Goal: Task Accomplishment & Management: Manage account settings

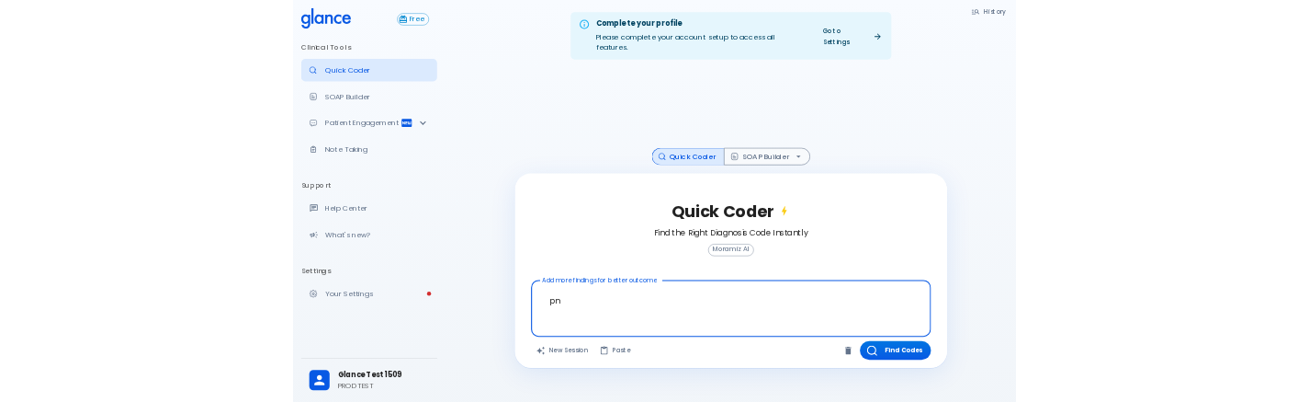
scroll to position [44, 0]
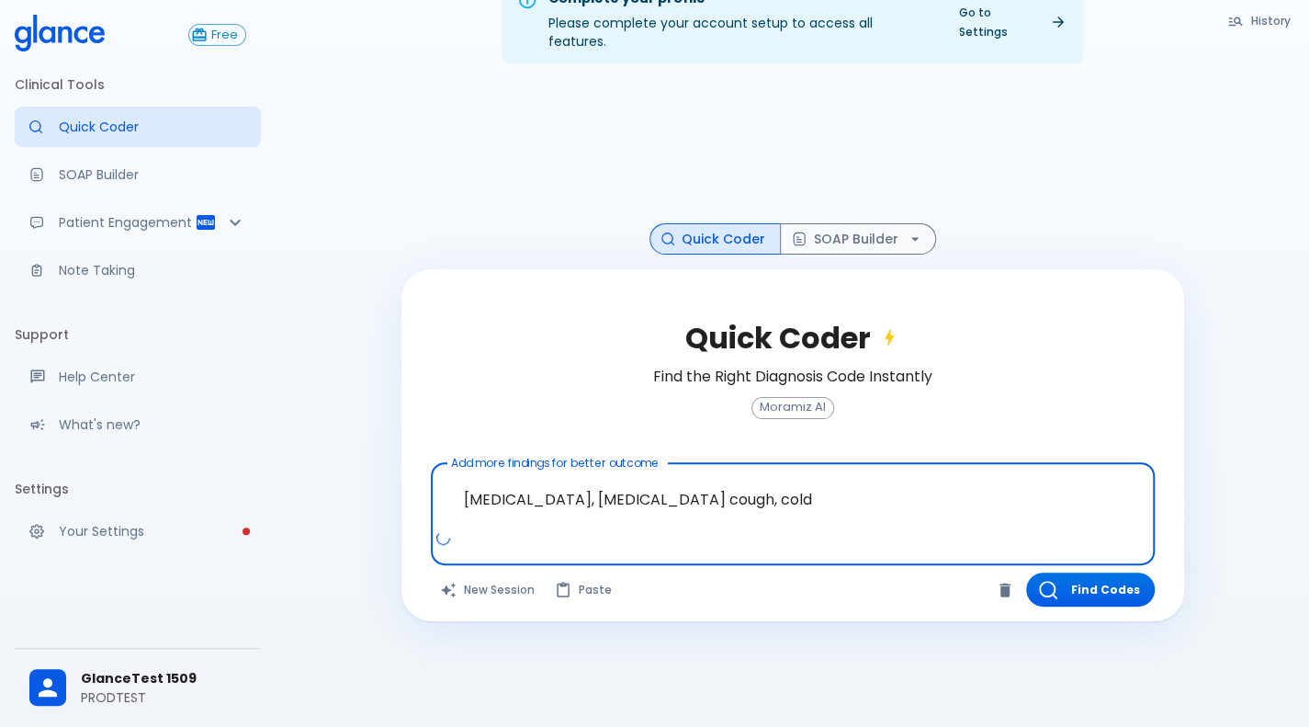
type textarea "pneumonia, chest pain cough, cold"
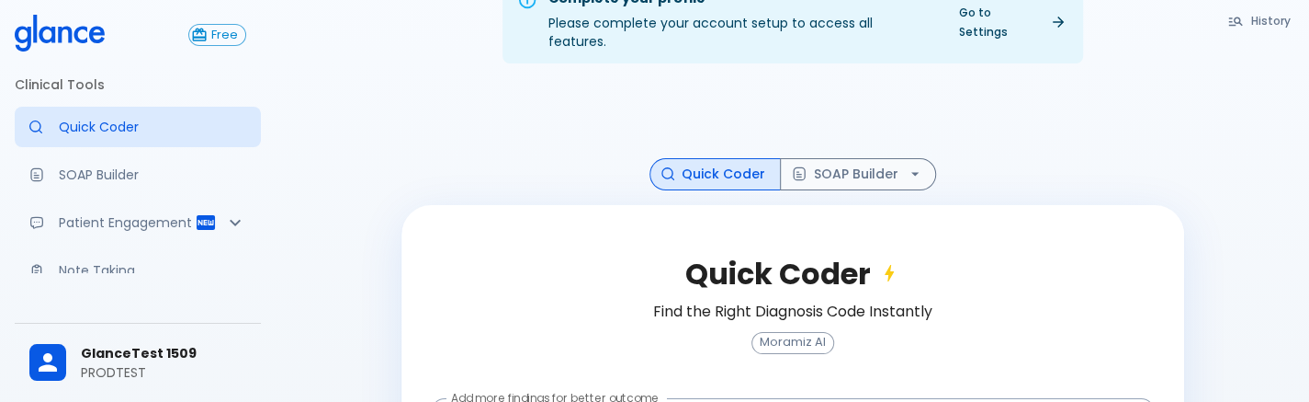
scroll to position [201, 0]
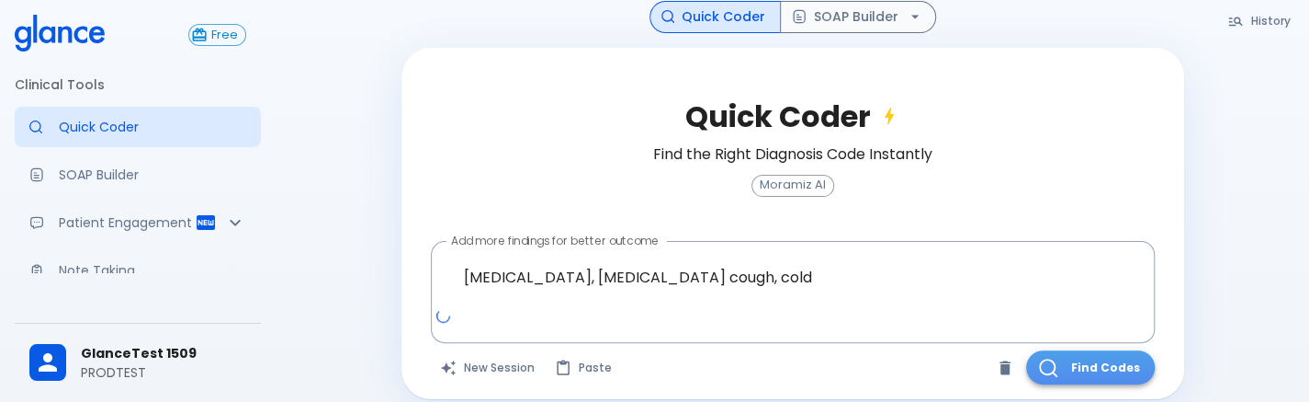
click at [1101, 350] on button "Find Codes" at bounding box center [1090, 367] width 129 height 34
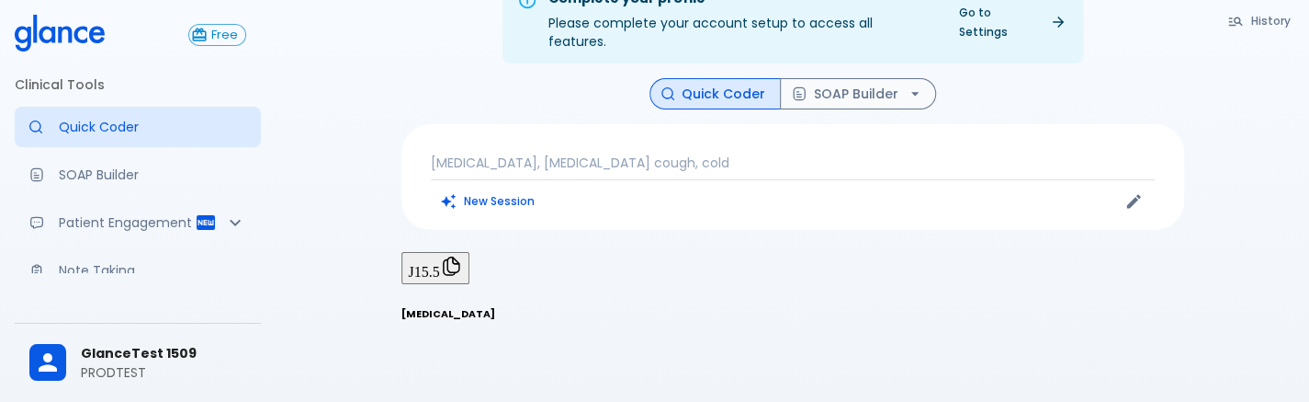
scroll to position [44, 0]
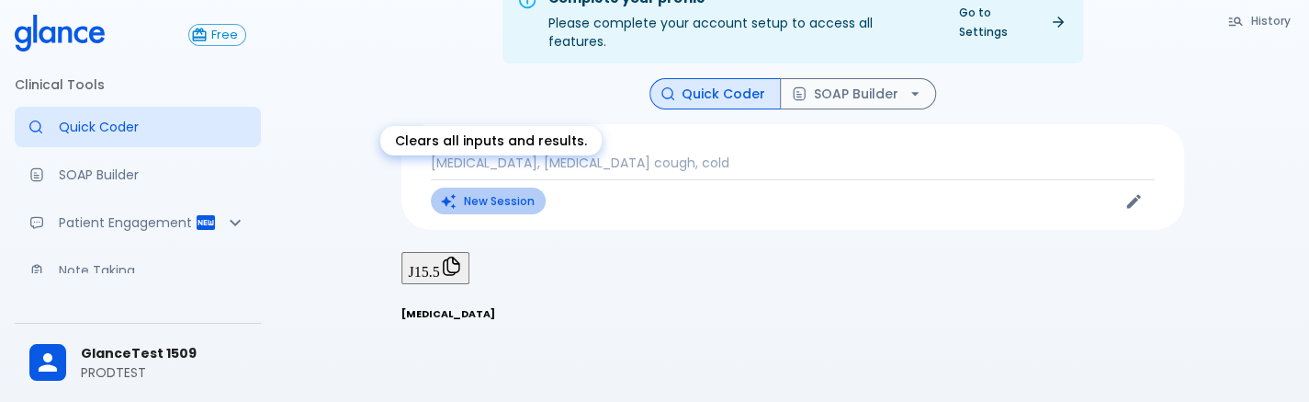
click at [496, 187] on button "New Session" at bounding box center [488, 200] width 115 height 27
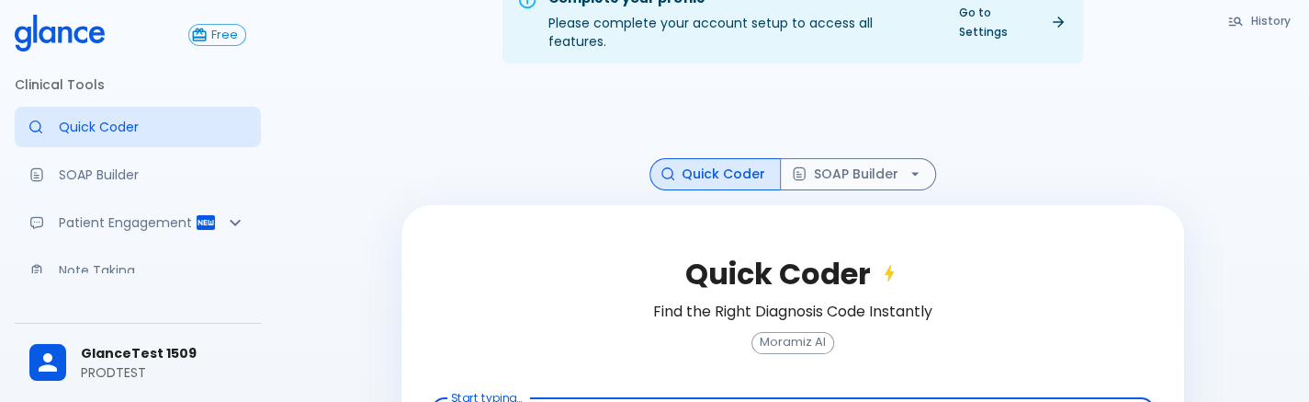
scroll to position [143, 0]
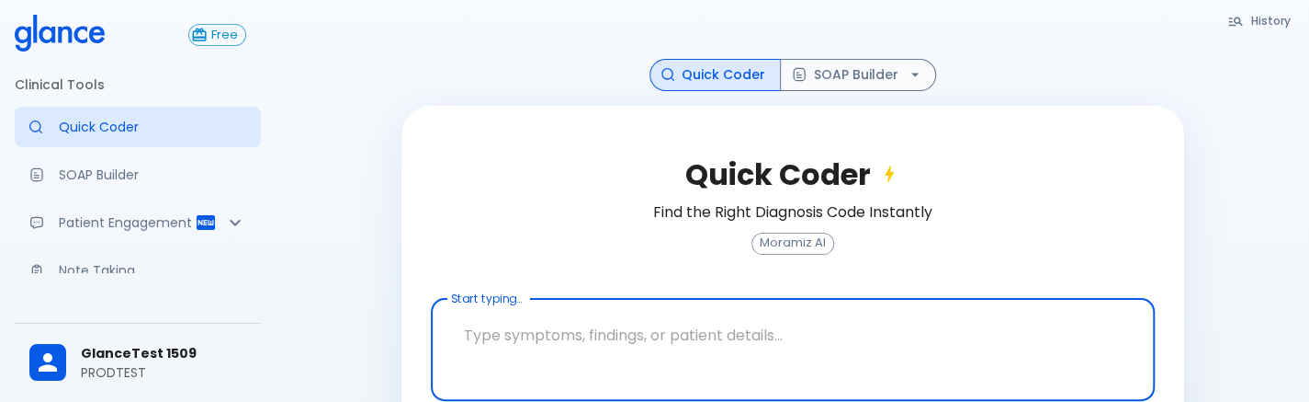
click at [527, 319] on textarea at bounding box center [793, 335] width 698 height 58
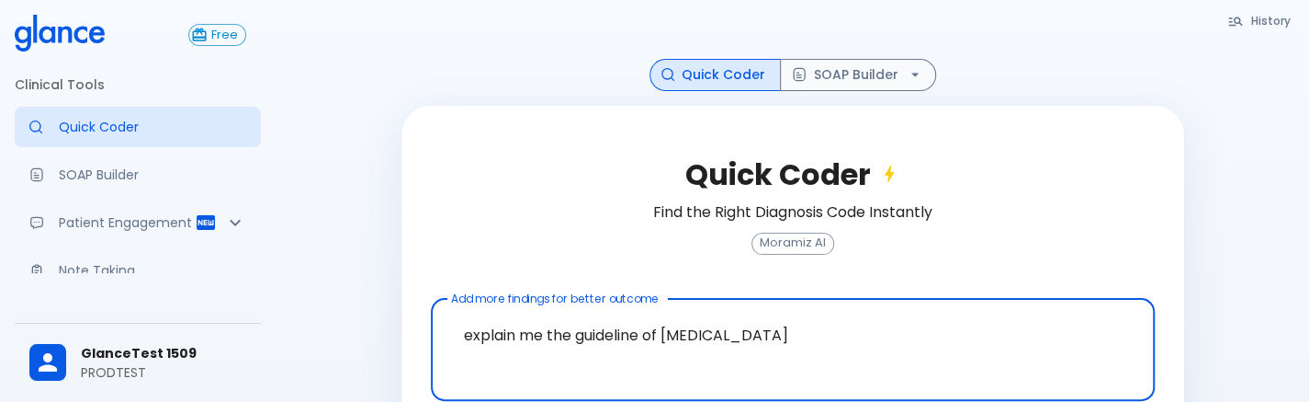
scroll to position [201, 0]
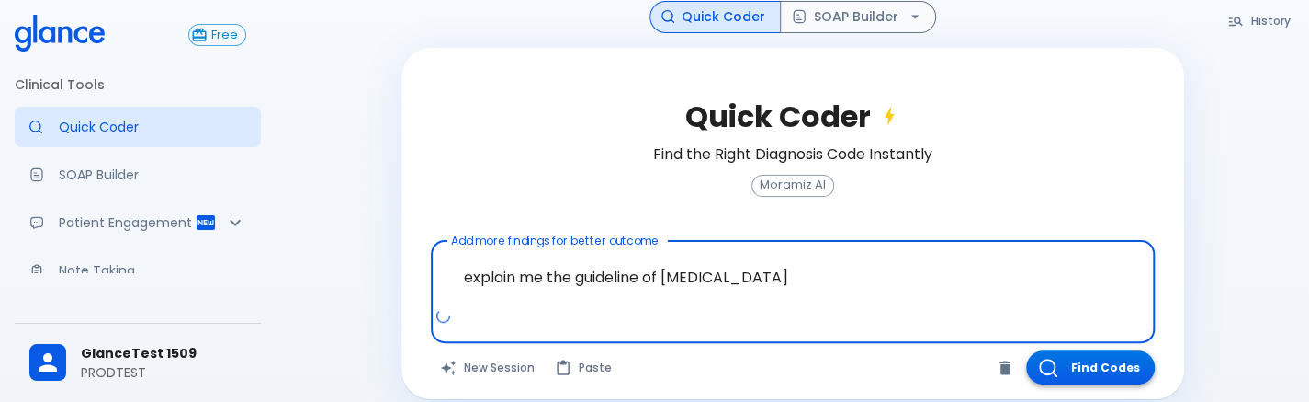
type textarea "explain me the guideline of covid-19"
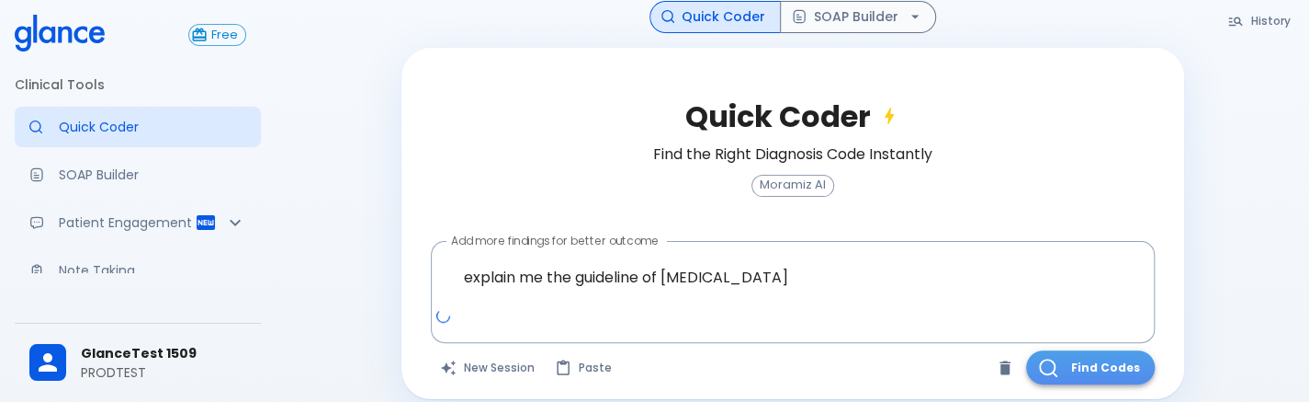
click at [1107, 350] on button "Find Codes" at bounding box center [1090, 367] width 129 height 34
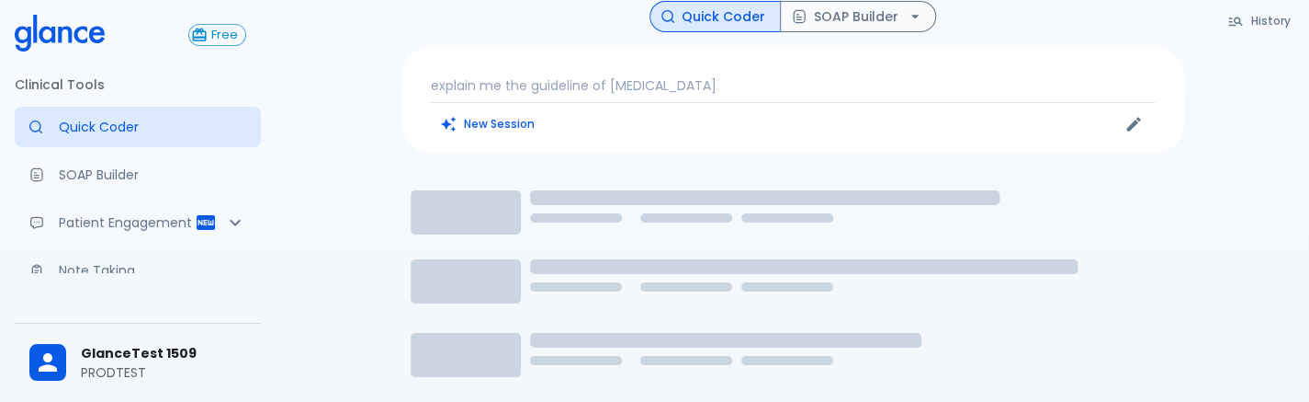
scroll to position [44, 0]
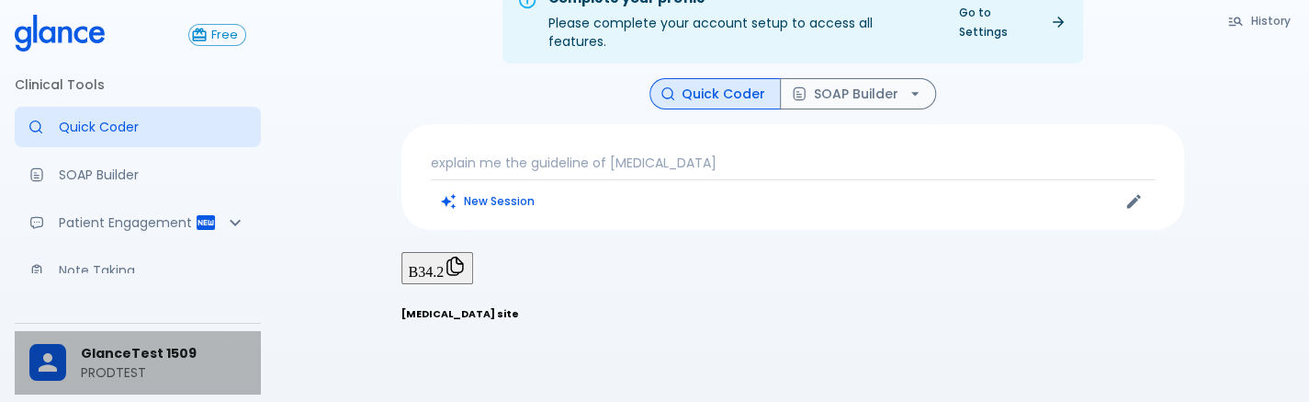
click at [55, 343] on div "GlanceTest 1509 PRODTEST" at bounding box center [138, 362] width 246 height 63
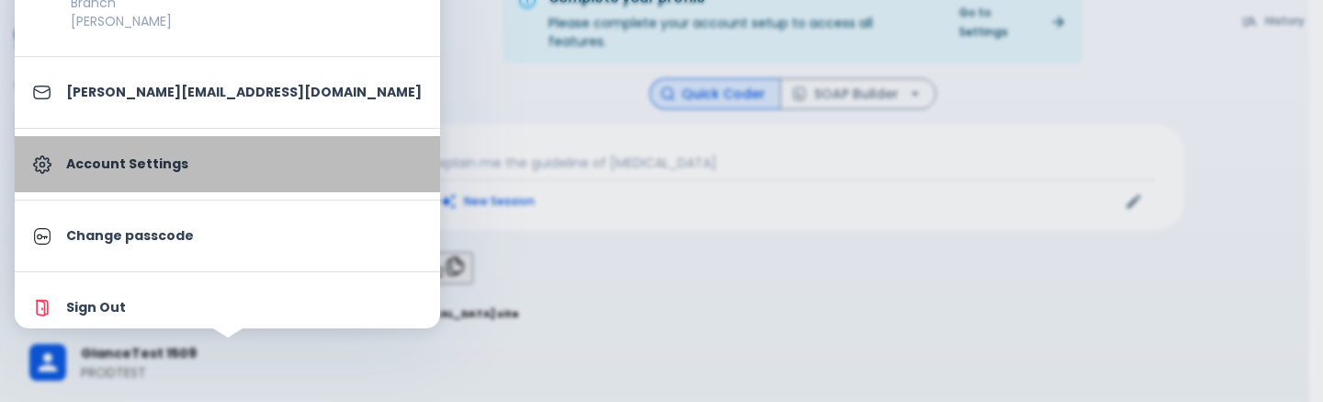
click at [264, 138] on link "Account Settings" at bounding box center [227, 164] width 425 height 56
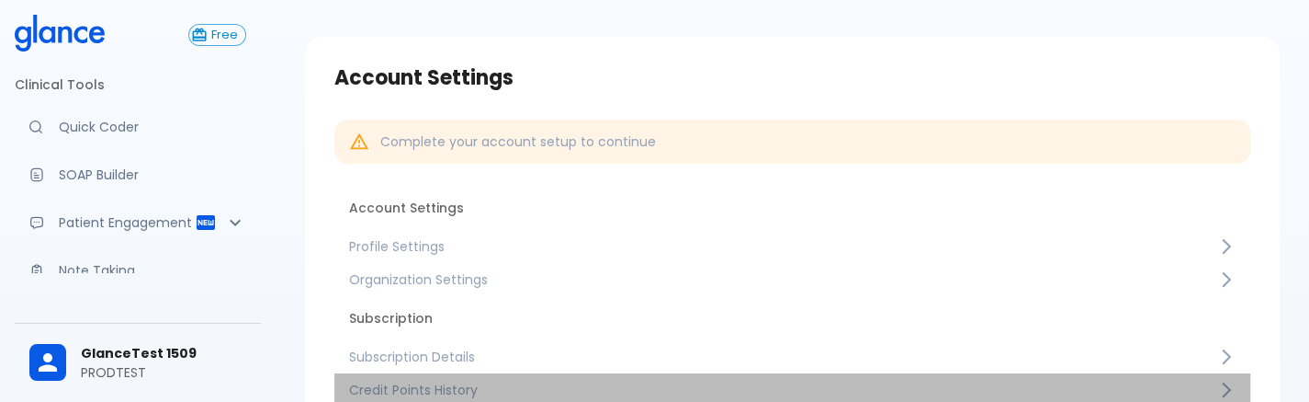
click at [445, 392] on span "Credit Points History" at bounding box center [783, 389] width 868 height 18
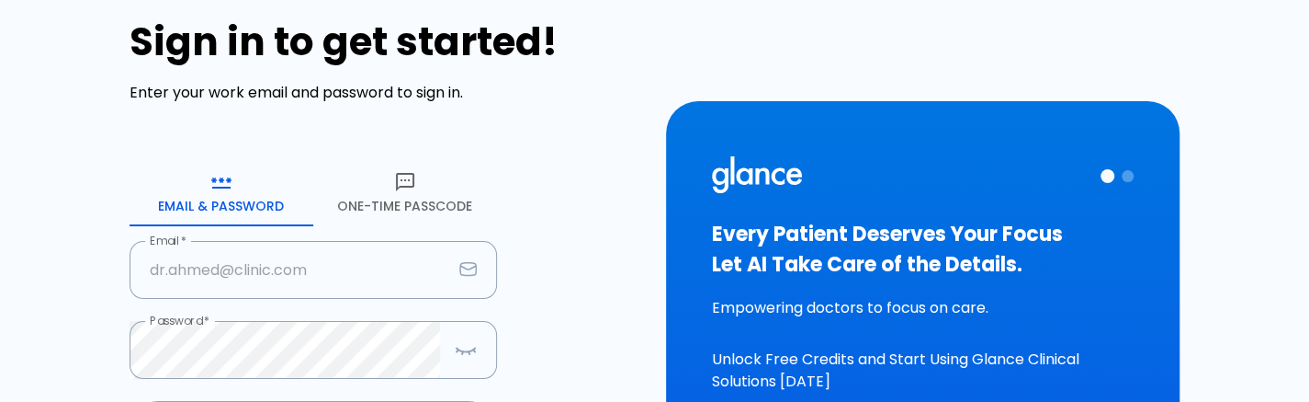
scroll to position [245, 0]
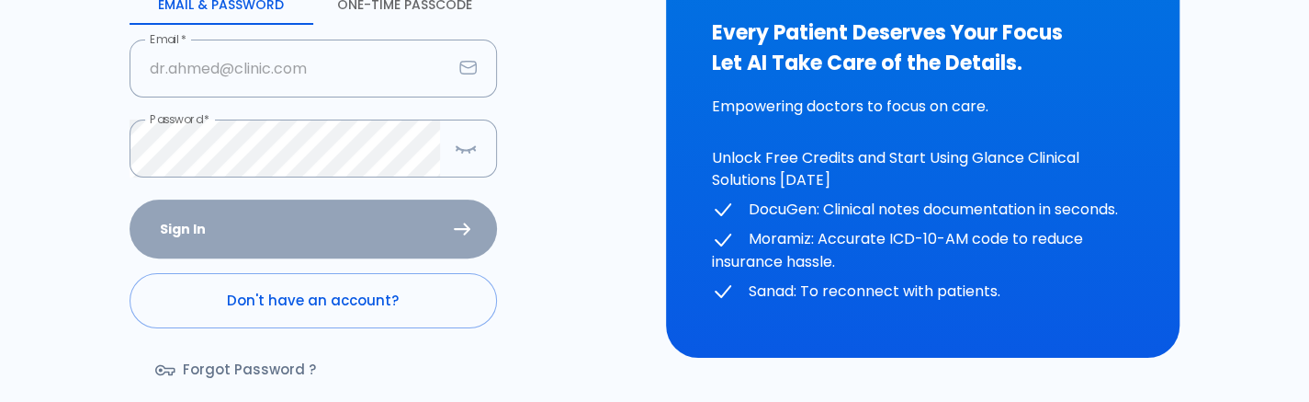
type input "[PERSON_NAME][EMAIL_ADDRESS][DOMAIN_NAME]"
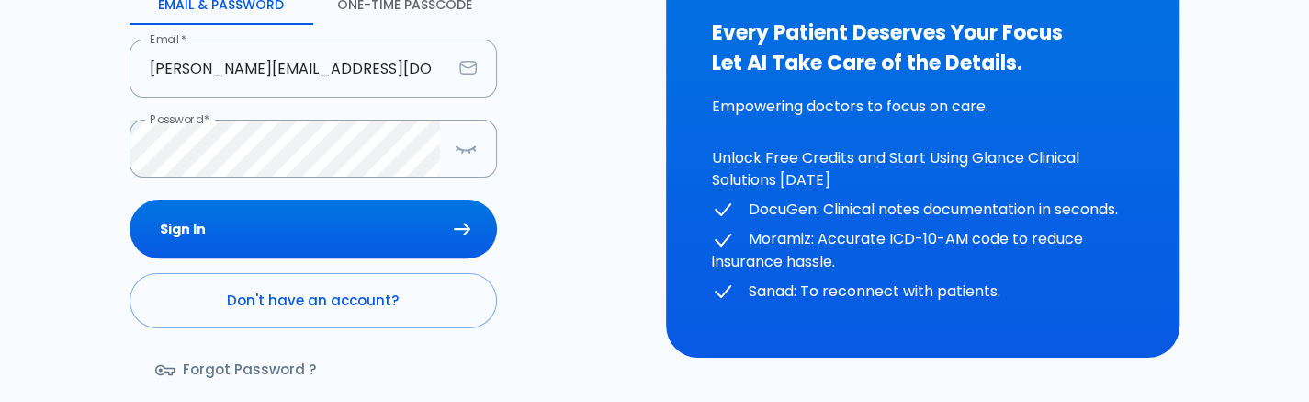
click at [420, 234] on div "Sign In Don't have an account? Forgot Password ?" at bounding box center [314, 305] width 368 height 212
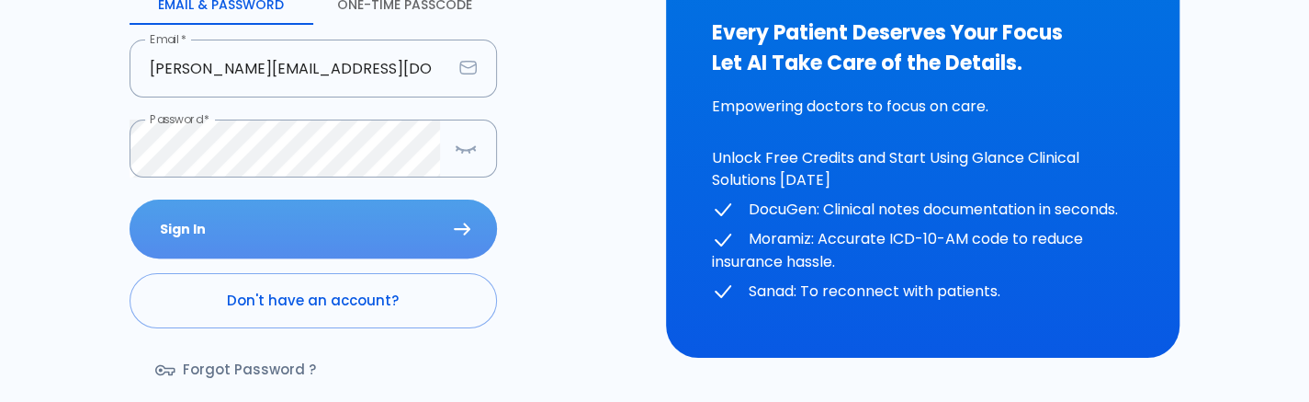
click at [420, 234] on button "Sign In" at bounding box center [314, 229] width 368 height 60
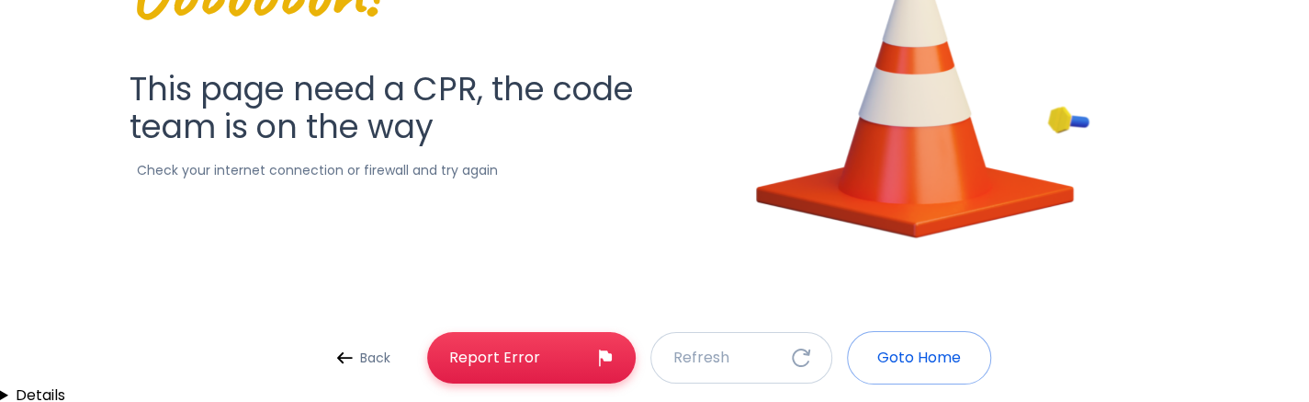
scroll to position [224, 0]
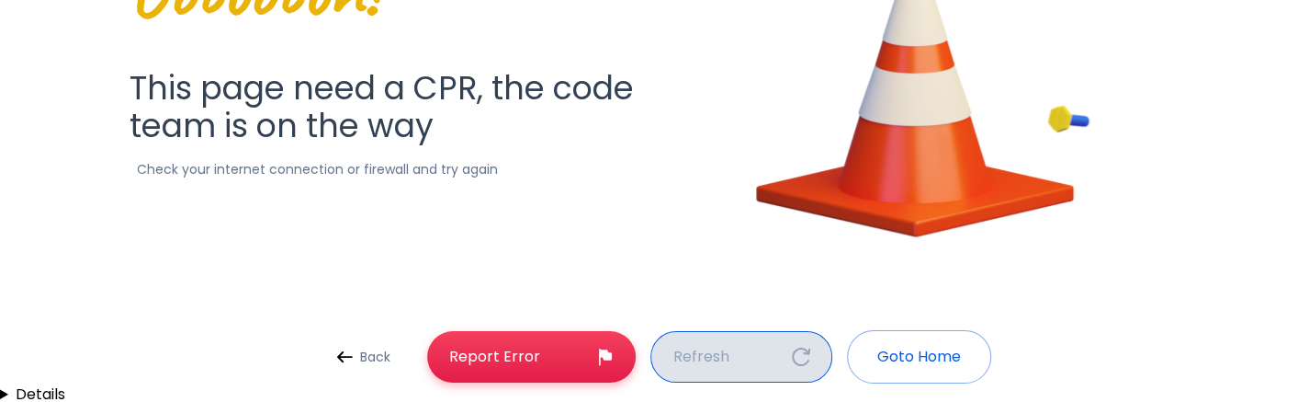
click at [738, 363] on button "Refresh" at bounding box center [742, 356] width 182 height 51
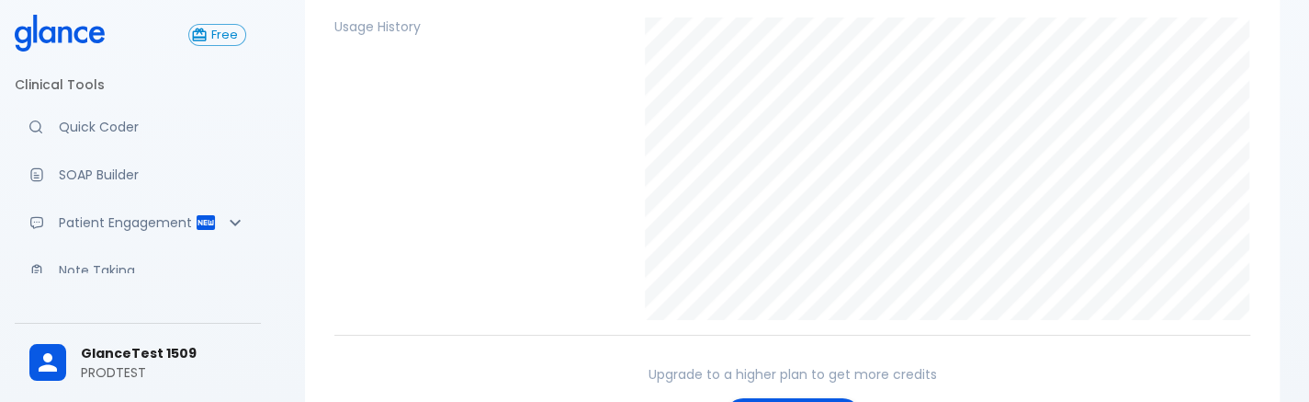
scroll to position [369, 0]
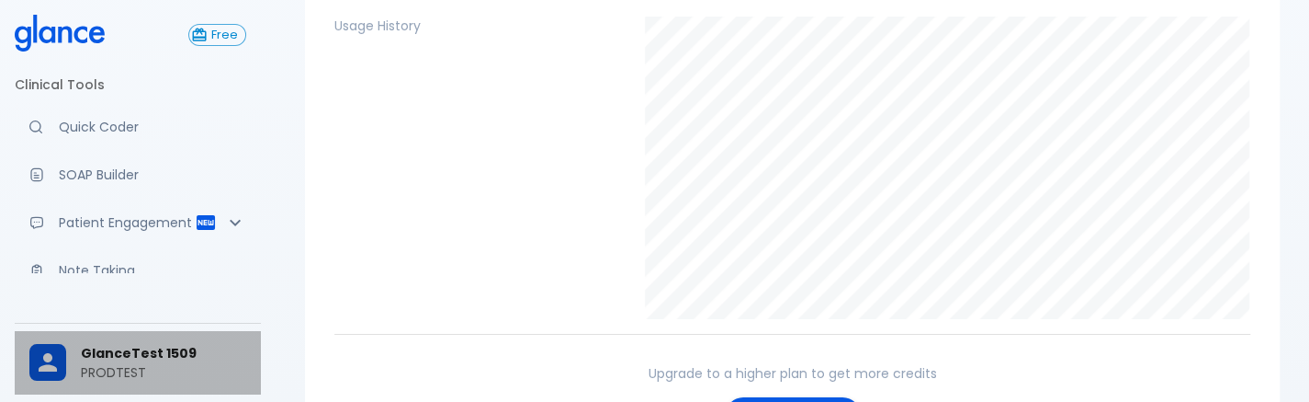
click at [37, 361] on icon at bounding box center [48, 362] width 28 height 28
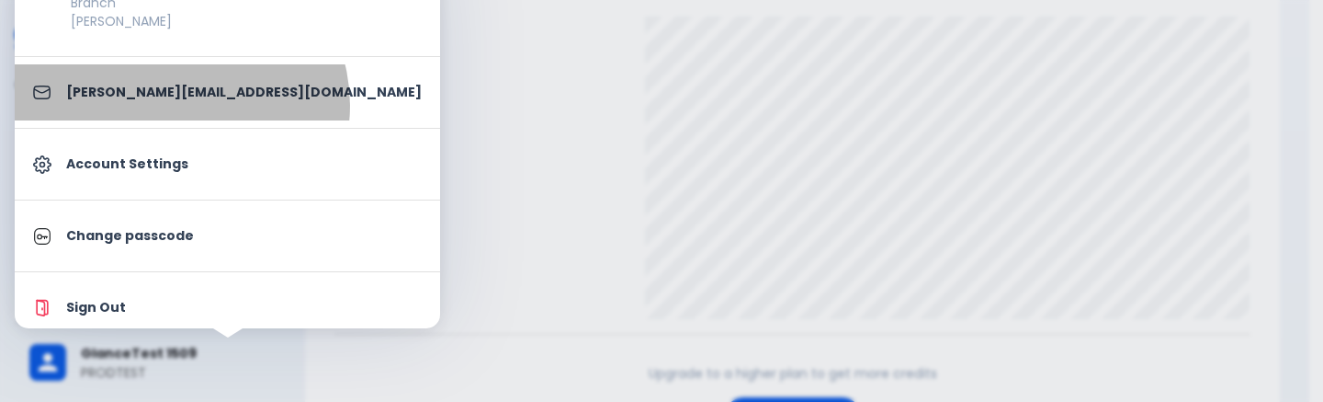
click at [179, 105] on li "[PERSON_NAME][EMAIL_ADDRESS][DOMAIN_NAME]" at bounding box center [227, 92] width 425 height 56
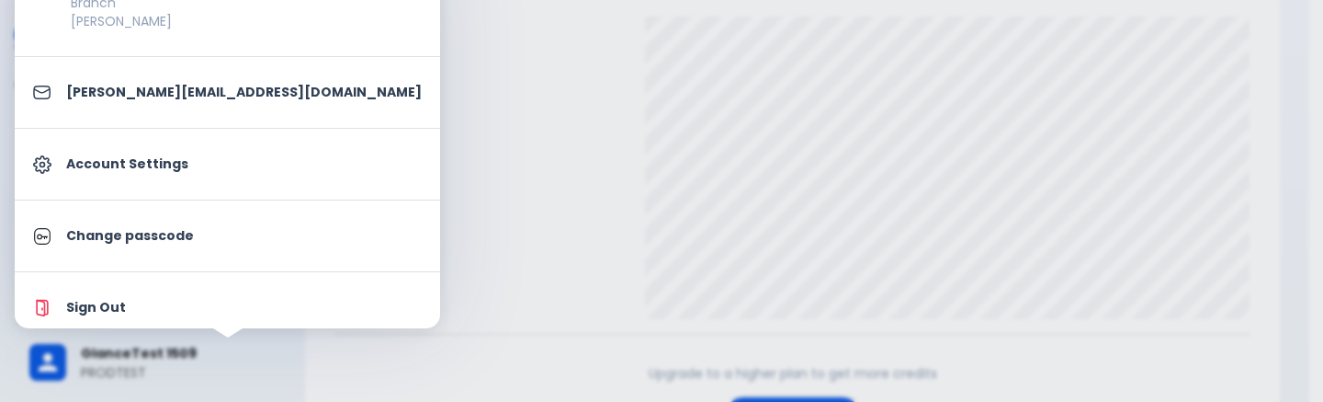
click at [476, 142] on div at bounding box center [661, 201] width 1323 height 402
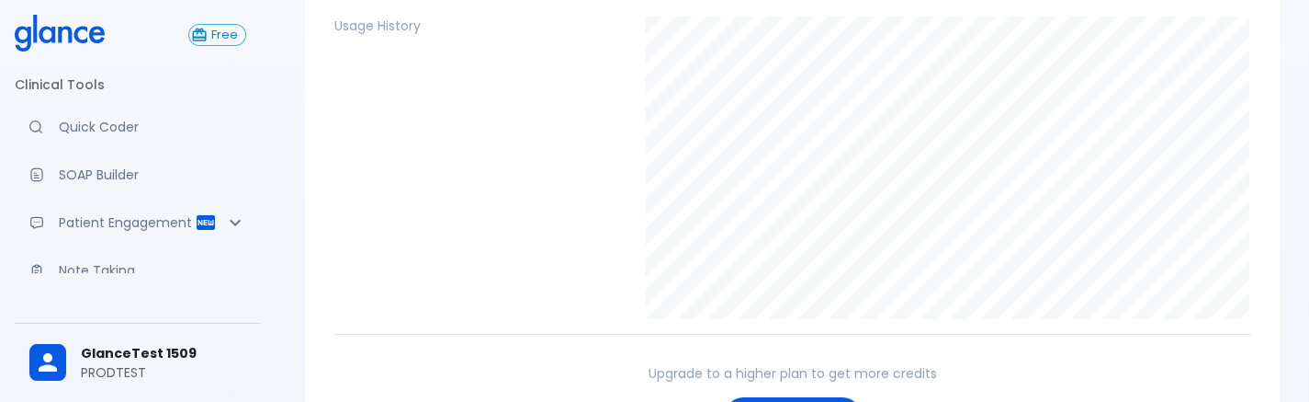
click at [85, 34] on icon at bounding box center [60, 33] width 90 height 37
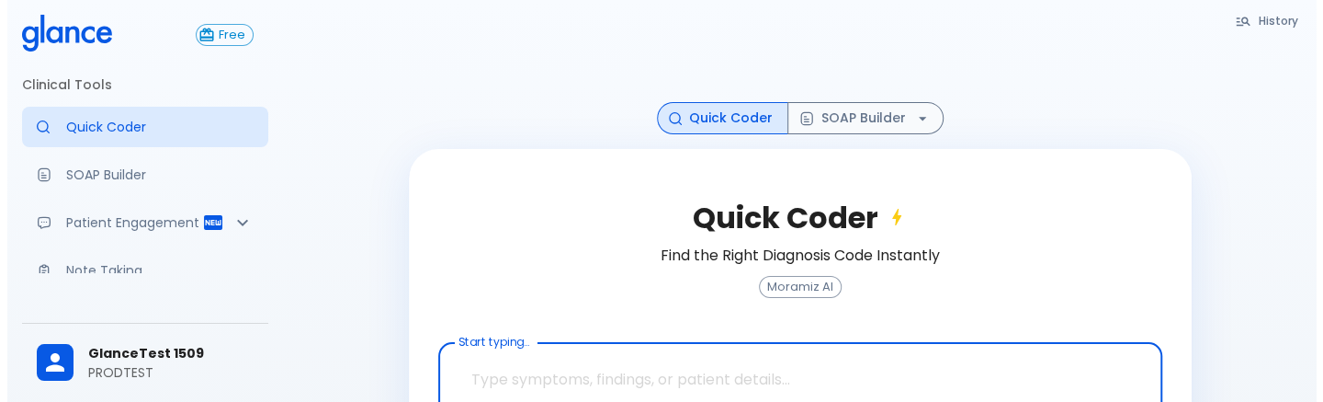
scroll to position [112, 0]
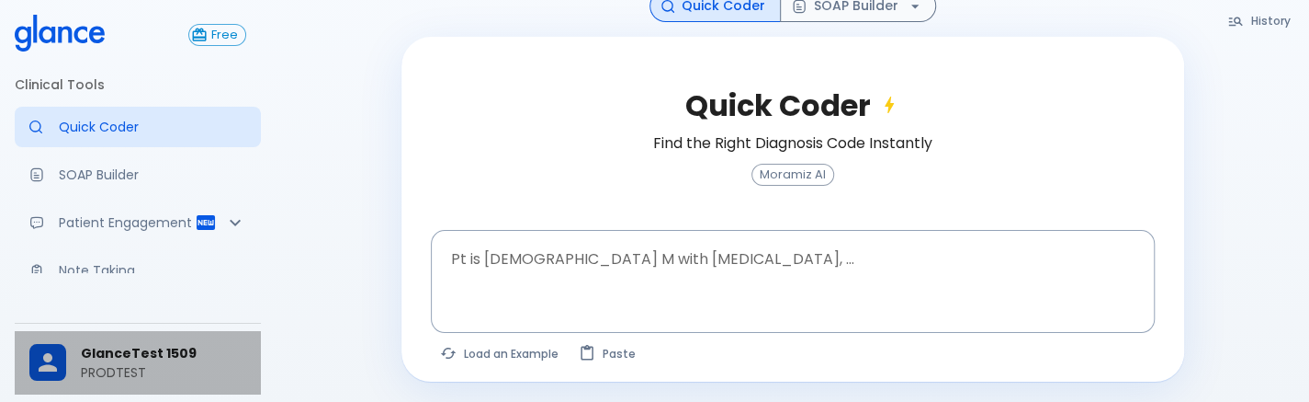
click at [191, 366] on p "PRODTEST" at bounding box center [163, 372] width 165 height 18
